Goal: Information Seeking & Learning: Check status

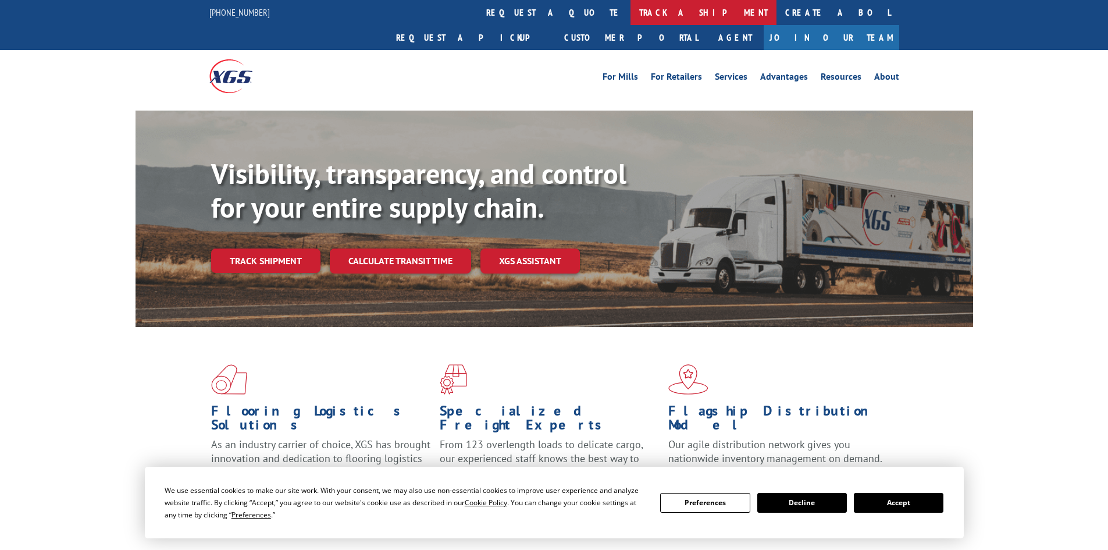
click at [631, 6] on link "track a shipment" at bounding box center [704, 12] width 146 height 25
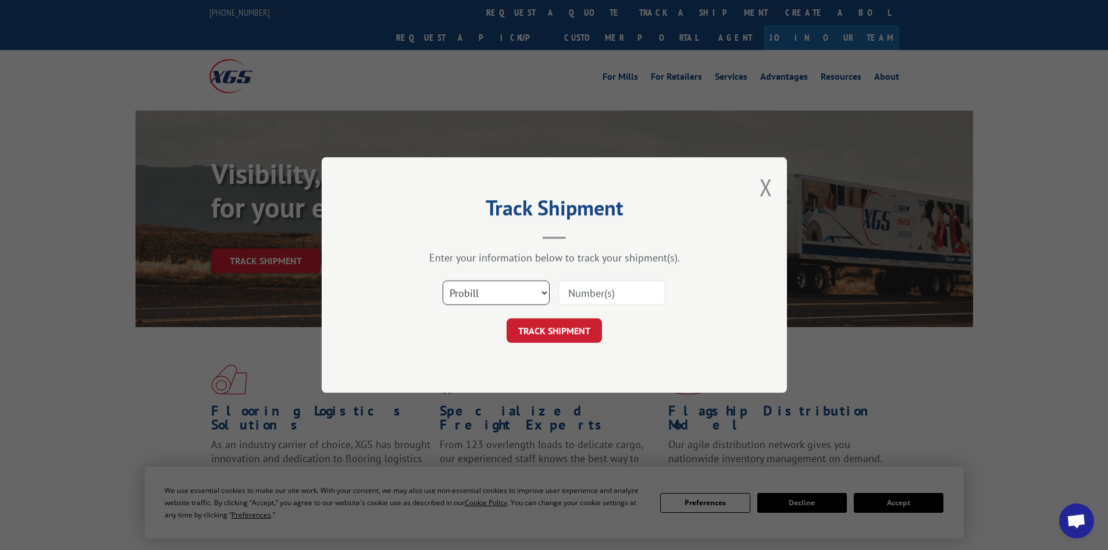
click at [501, 291] on select "Select category... Probill BOL PO" at bounding box center [496, 292] width 107 height 24
select select "bol"
click at [443, 280] on select "Select category... Probill BOL PO" at bounding box center [496, 292] width 107 height 24
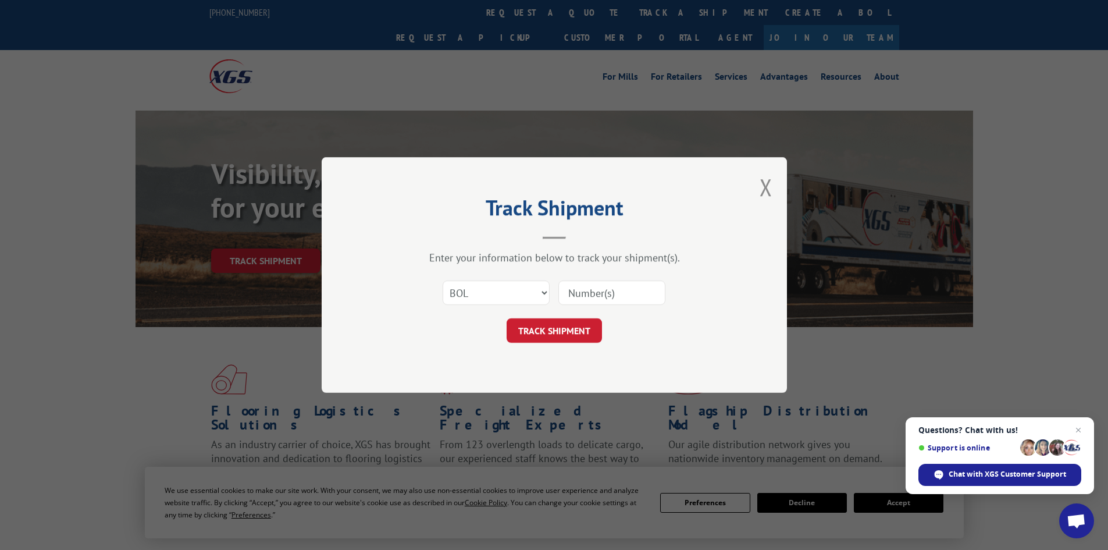
click at [576, 291] on input at bounding box center [611, 292] width 107 height 24
paste input "6008398"
type input "6008398"
click at [562, 329] on button "TRACK SHIPMENT" at bounding box center [554, 330] width 95 height 24
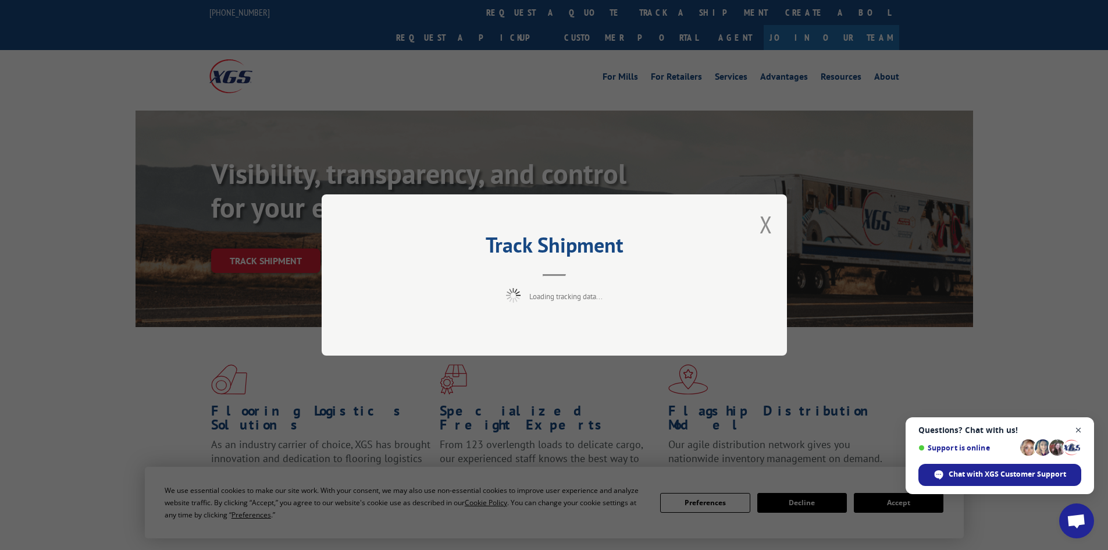
click at [1078, 429] on span "Open chat" at bounding box center [1078, 430] width 15 height 15
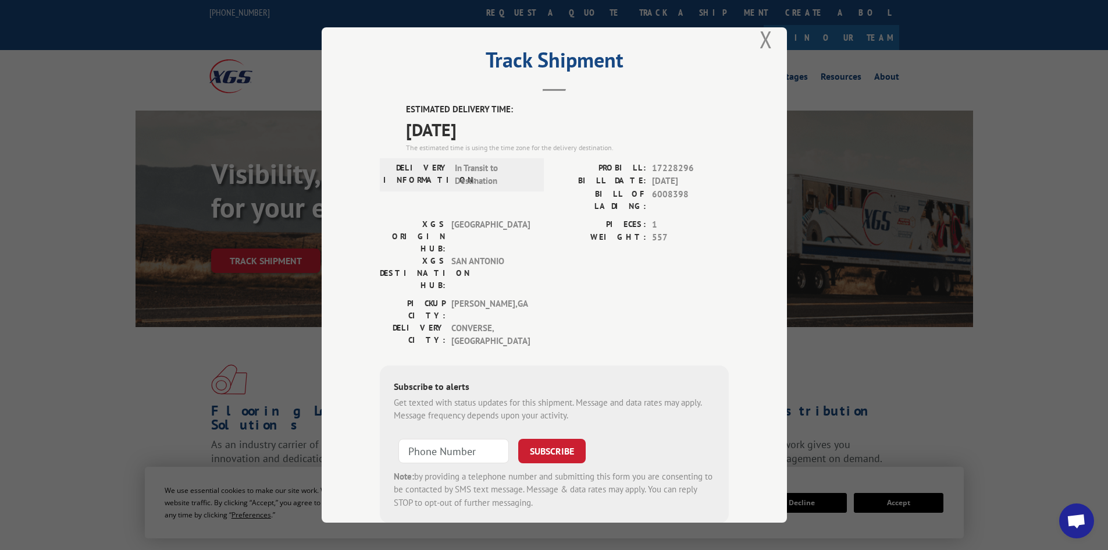
scroll to position [29, 0]
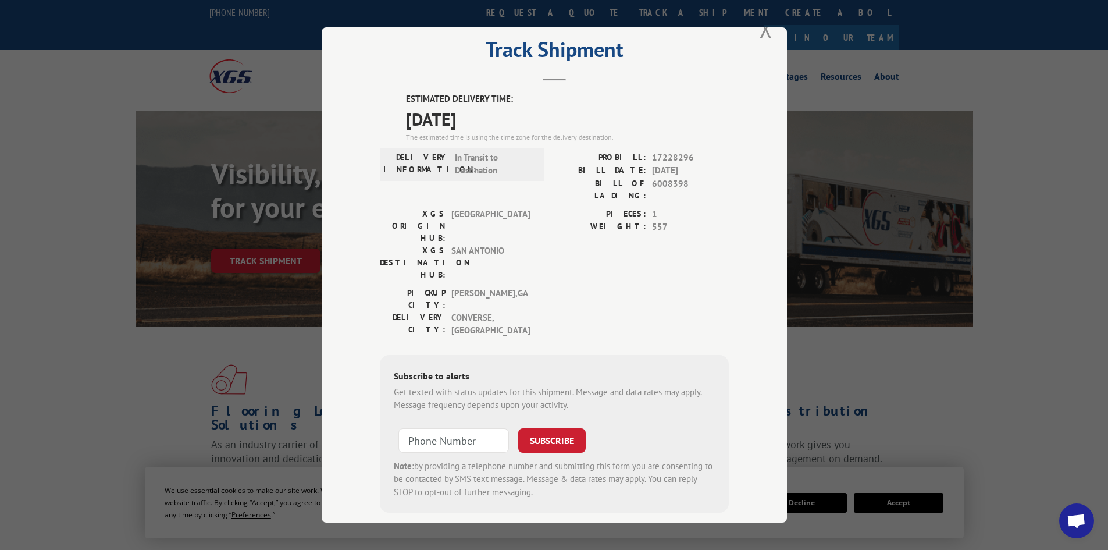
click at [936, 358] on div "Track Shipment ESTIMATED DELIVERY TIME: [DATE] The estimated time is using the …" at bounding box center [554, 275] width 1108 height 550
